Goal: Task Accomplishment & Management: Manage account settings

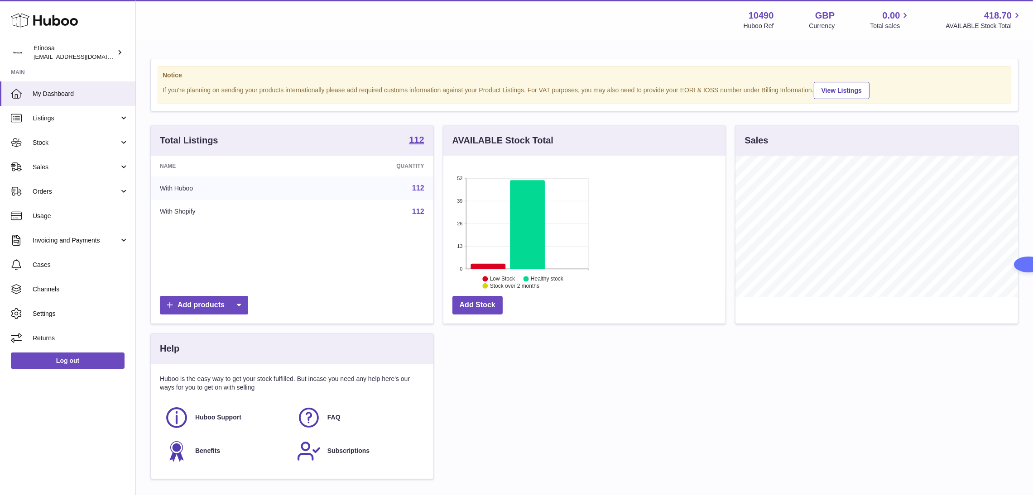
scroll to position [141, 282]
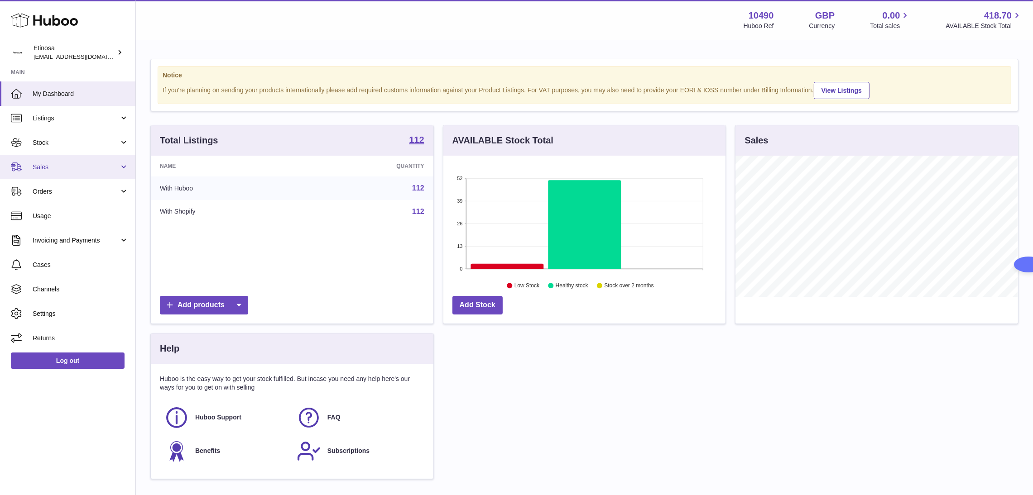
click at [57, 172] on link "Sales" at bounding box center [67, 167] width 135 height 24
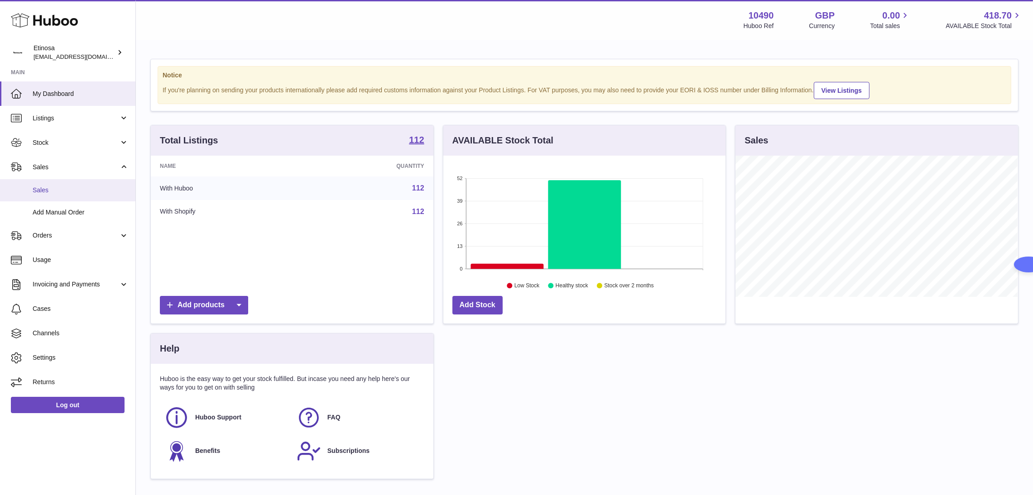
click at [69, 192] on span "Sales" at bounding box center [81, 190] width 96 height 9
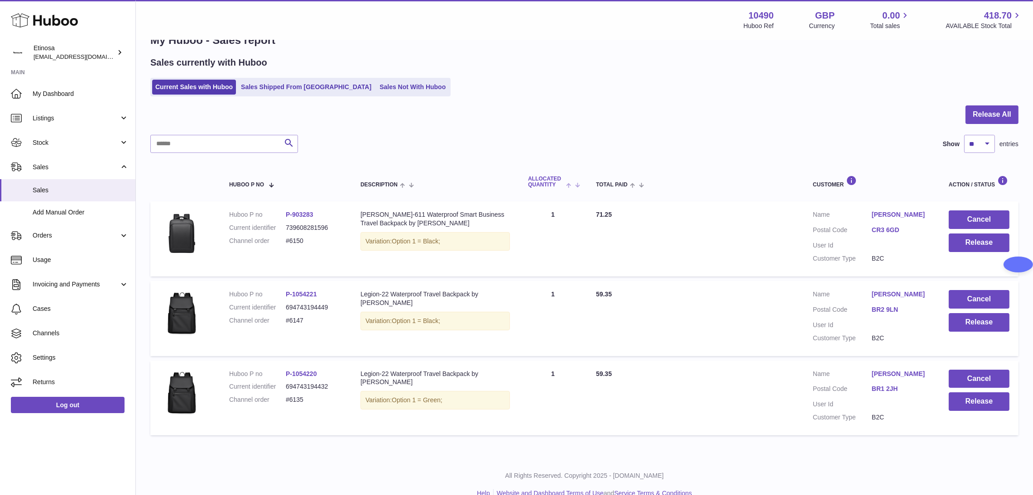
scroll to position [40, 0]
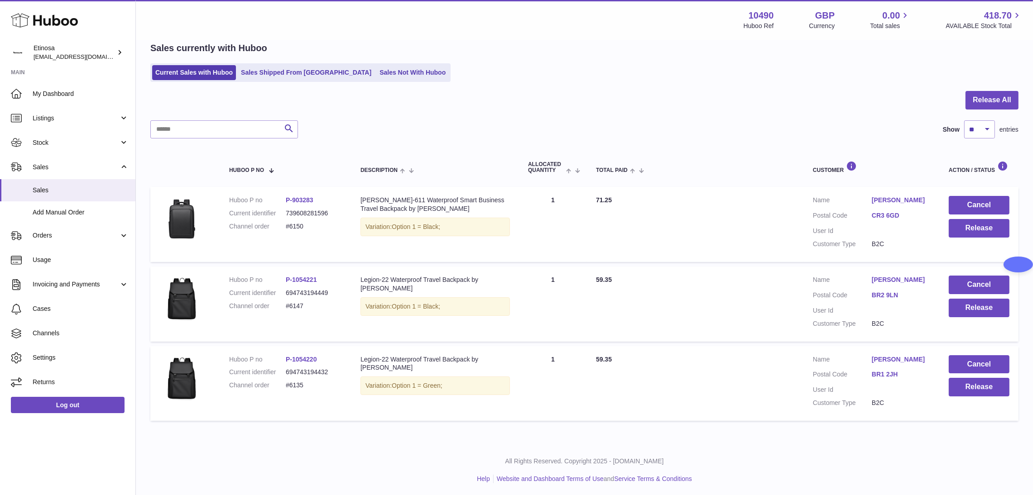
click at [809, 459] on p "All Rights Reserved. Copyright 2025 - [DOMAIN_NAME]" at bounding box center [584, 461] width 882 height 9
click at [983, 361] on button "Cancel" at bounding box center [978, 364] width 61 height 19
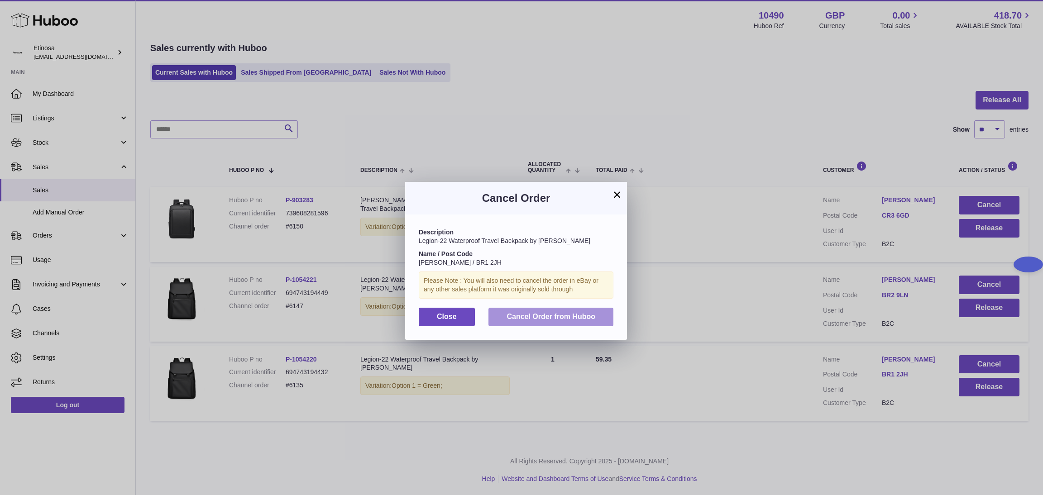
drag, startPoint x: 550, startPoint y: 318, endPoint x: 564, endPoint y: 331, distance: 19.2
click at [550, 319] on span "Cancel Order from Huboo" at bounding box center [551, 317] width 89 height 8
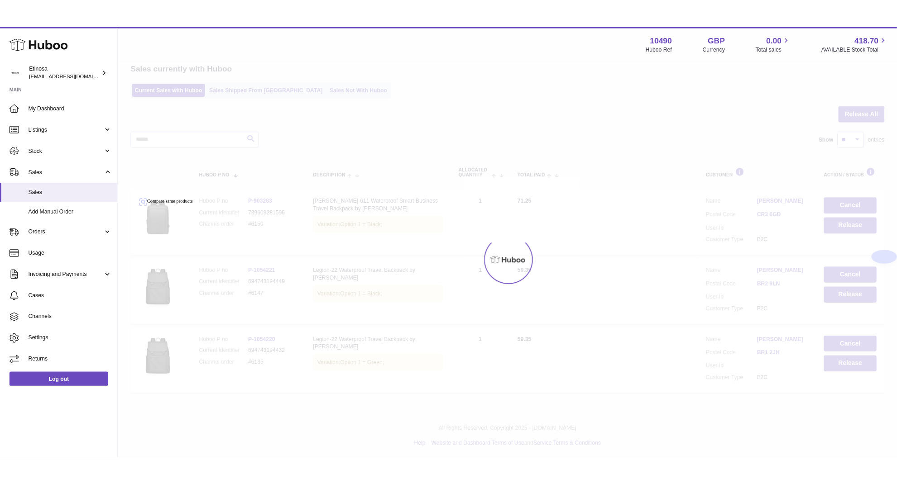
scroll to position [0, 0]
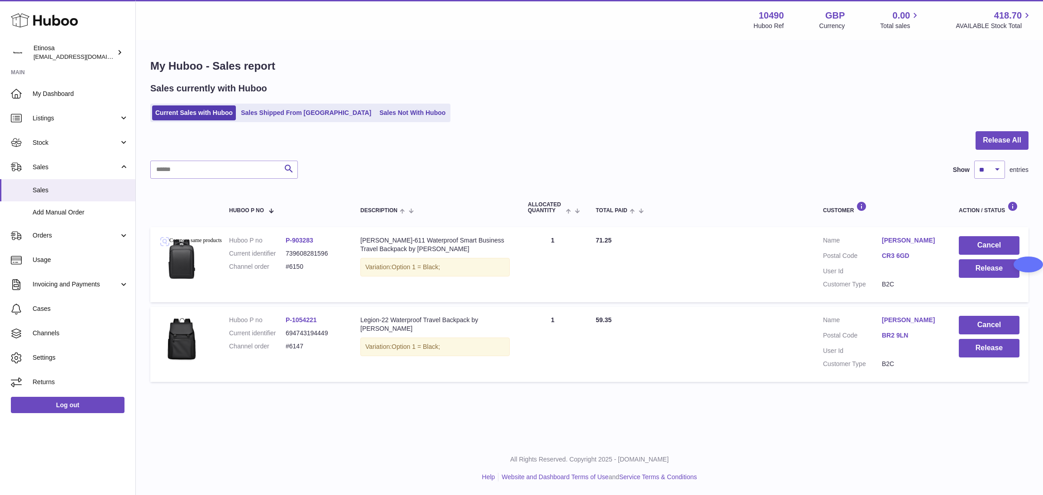
click at [496, 418] on div "Menu Huboo 10490 Huboo Ref GBP Currency 0.00 Total sales 418.70 AVAILABLE Stock…" at bounding box center [589, 221] width 907 height 442
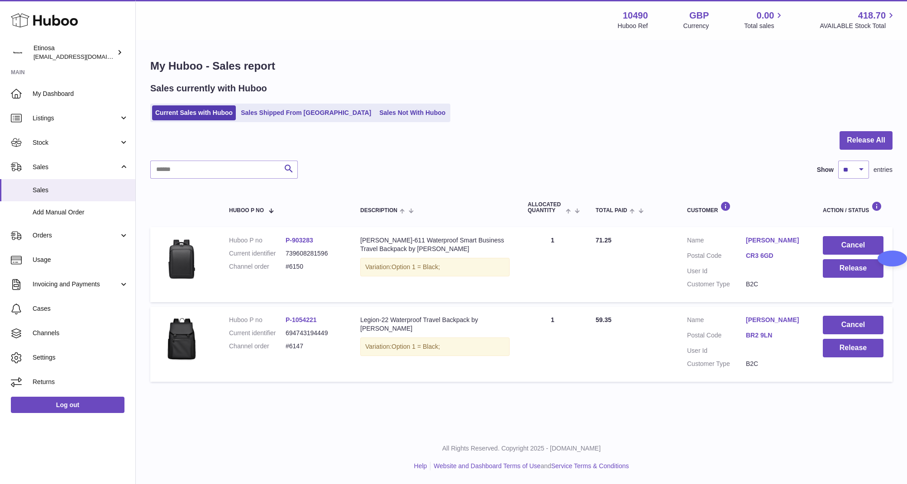
drag, startPoint x: 192, startPoint y: 449, endPoint x: 87, endPoint y: 73, distance: 390.0
click at [172, 437] on div "All Rights Reserved. Copyright 2025 - Huboo.co.uk Help Website and Dashboard Te…" at bounding box center [521, 457] width 771 height 53
click at [842, 346] on button "Release" at bounding box center [853, 348] width 61 height 19
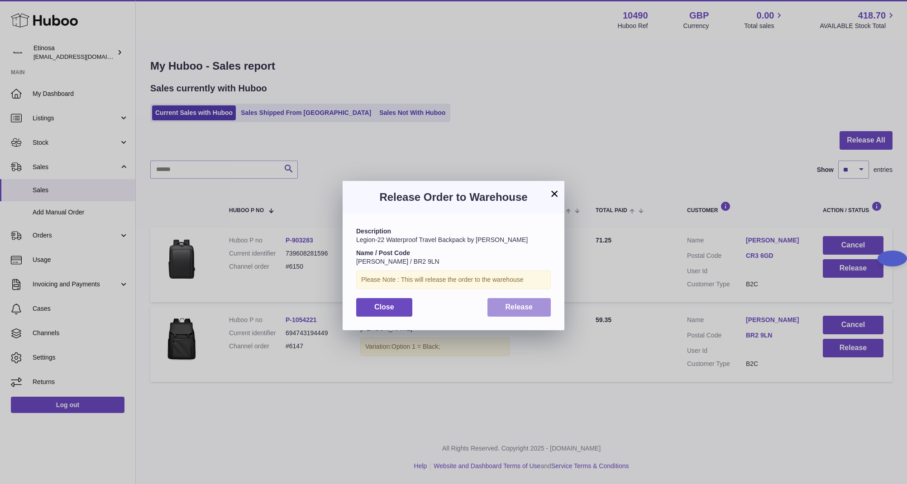
click at [527, 304] on span "Release" at bounding box center [520, 307] width 28 height 8
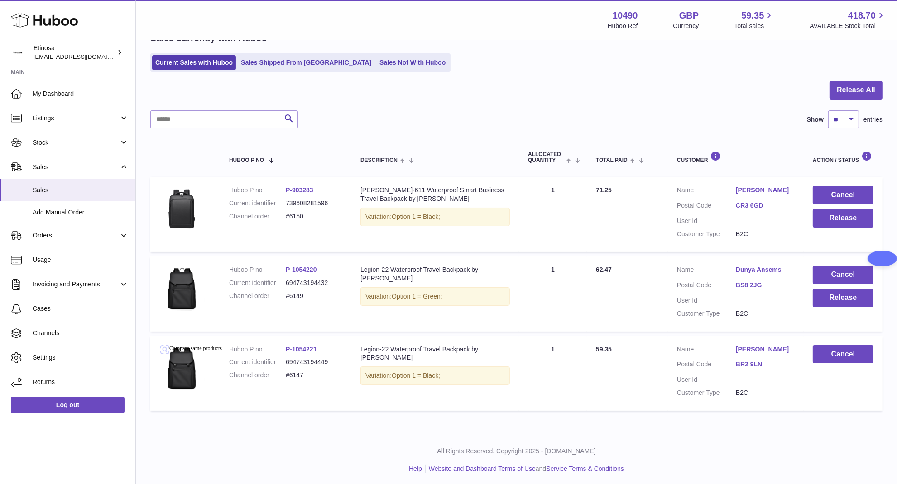
scroll to position [51, 0]
click at [269, 446] on p "All Rights Reserved. Copyright 2025 - [DOMAIN_NAME]" at bounding box center [516, 450] width 746 height 9
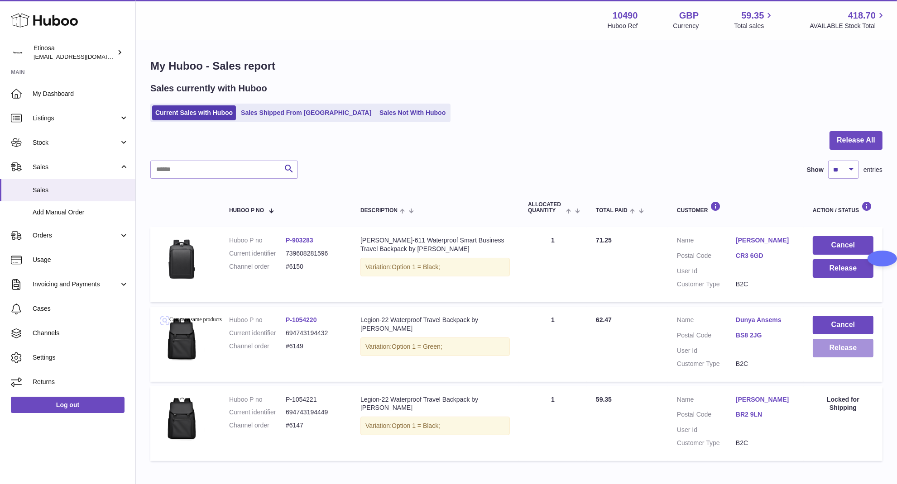
click at [846, 350] on button "Release" at bounding box center [843, 348] width 61 height 19
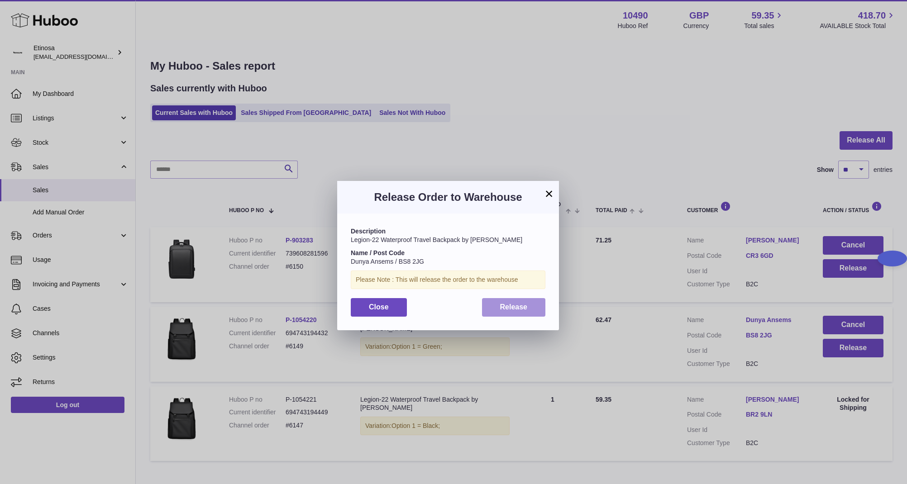
click at [531, 311] on button "Release" at bounding box center [514, 307] width 64 height 19
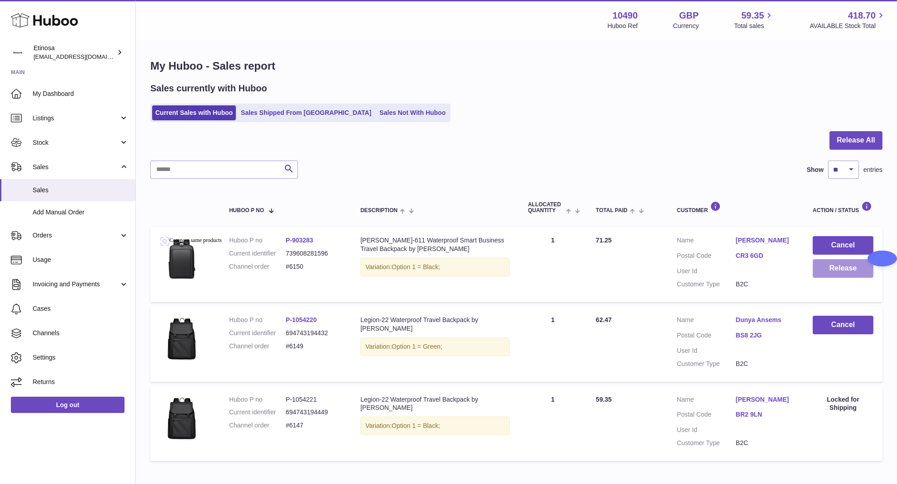
click at [853, 270] on button "Release" at bounding box center [843, 268] width 61 height 19
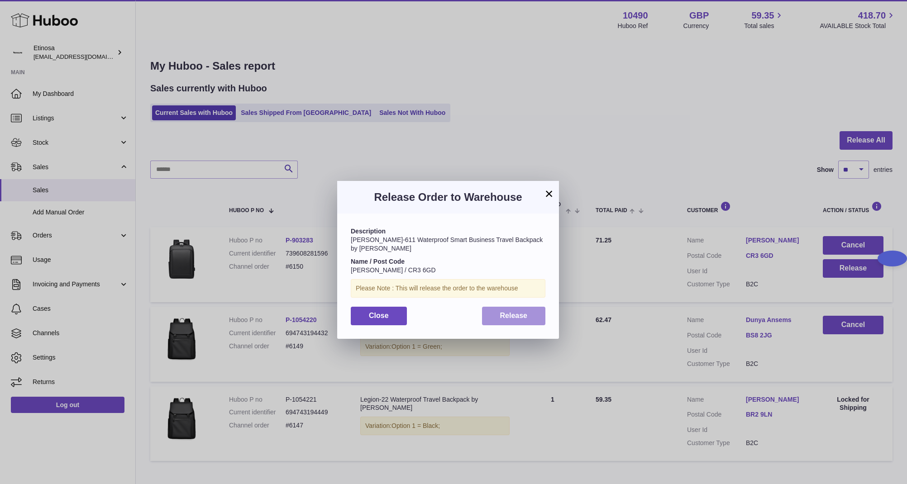
click at [501, 312] on span "Release" at bounding box center [514, 316] width 28 height 8
